Goal: Use online tool/utility: Utilize a website feature to perform a specific function

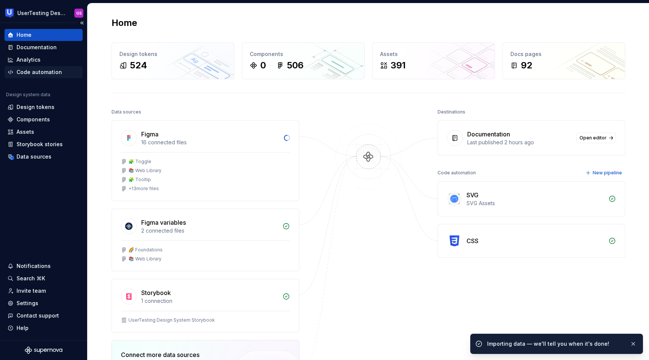
click at [27, 72] on div "Code automation" at bounding box center [39, 72] width 45 height 8
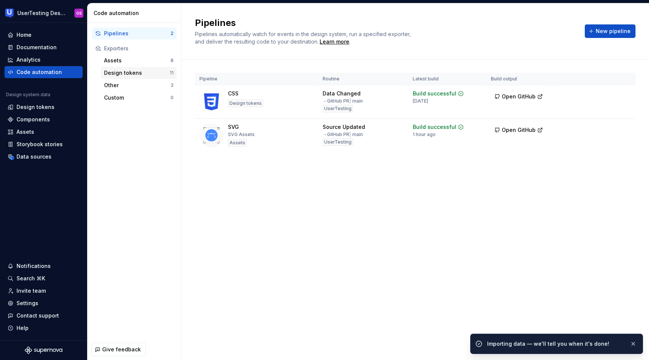
click at [127, 74] on div "Design tokens" at bounding box center [137, 73] width 66 height 8
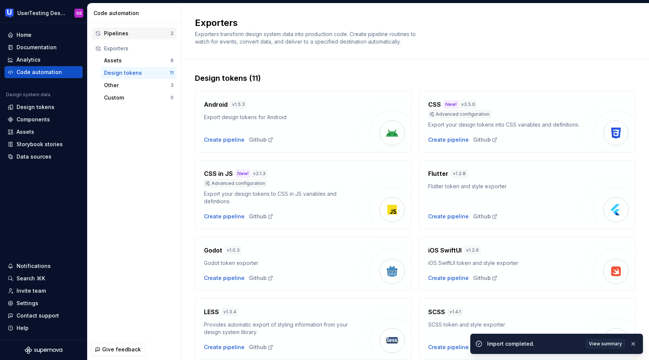
click at [137, 34] on div "Pipelines" at bounding box center [137, 34] width 66 height 8
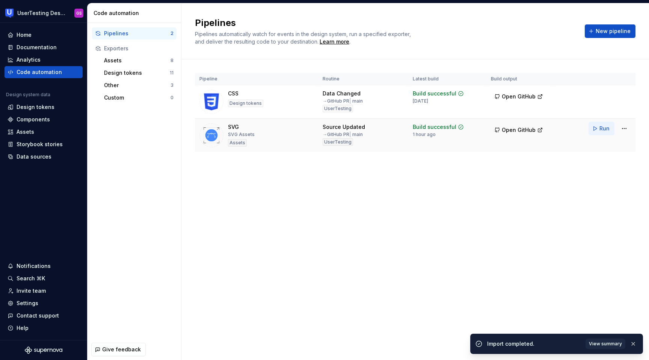
click at [596, 128] on button "Run" at bounding box center [602, 129] width 26 height 14
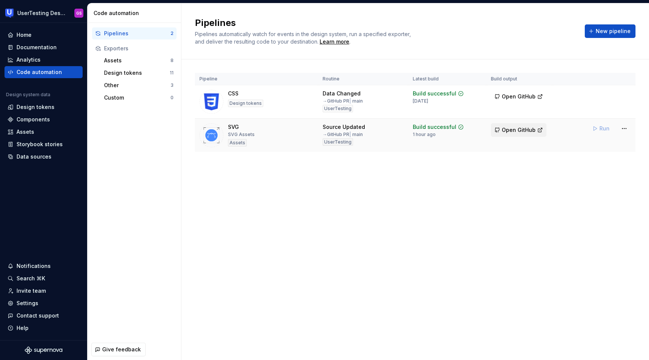
click at [532, 128] on span "Open GitHub" at bounding box center [519, 130] width 34 height 8
click at [596, 128] on button "Run" at bounding box center [602, 129] width 26 height 14
